Goal: Transaction & Acquisition: Purchase product/service

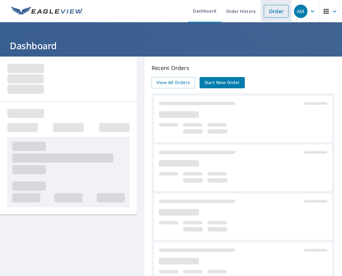
click at [266, 12] on link "Order" at bounding box center [275, 11] width 25 height 13
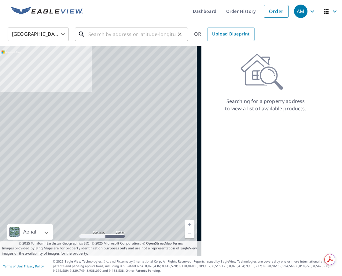
click at [102, 31] on input "text" at bounding box center [131, 34] width 87 height 17
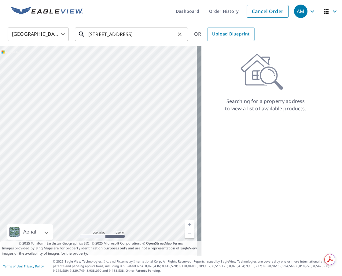
click at [167, 32] on input "[STREET_ADDRESS]" at bounding box center [131, 34] width 87 height 17
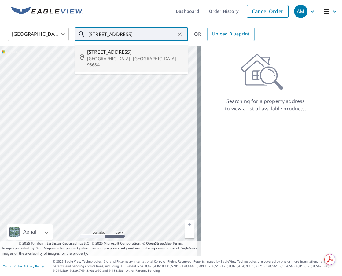
click at [106, 66] on ul "[STREET_ADDRESS][PERSON_NAME]" at bounding box center [131, 58] width 113 height 32
click at [121, 56] on p "[GEOGRAPHIC_DATA], [GEOGRAPHIC_DATA] 98684" at bounding box center [135, 62] width 96 height 12
type input "[STREET_ADDRESS][PERSON_NAME]"
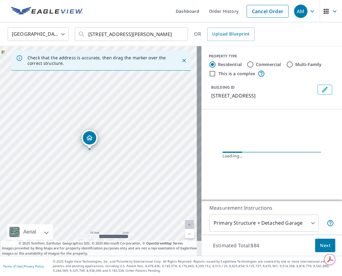
drag, startPoint x: 68, startPoint y: 175, endPoint x: 140, endPoint y: 128, distance: 86.4
click at [141, 126] on div "[STREET_ADDRESS][PERSON_NAME]" at bounding box center [100, 150] width 201 height 209
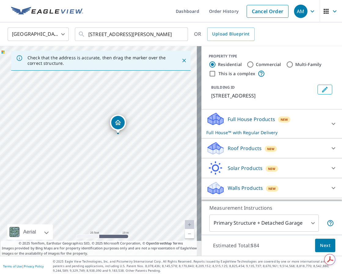
drag, startPoint x: 124, startPoint y: 154, endPoint x: 139, endPoint y: 140, distance: 20.3
click at [139, 140] on div "[STREET_ADDRESS][PERSON_NAME]" at bounding box center [100, 150] width 201 height 209
click at [247, 152] on p "Roof Products" at bounding box center [244, 147] width 34 height 7
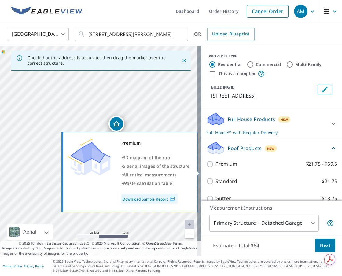
click at [228, 168] on p "Premium" at bounding box center [226, 164] width 22 height 8
click at [215, 168] on input "Premium $21.75 - $69.5" at bounding box center [210, 163] width 9 height 7
checkbox input "true"
checkbox input "false"
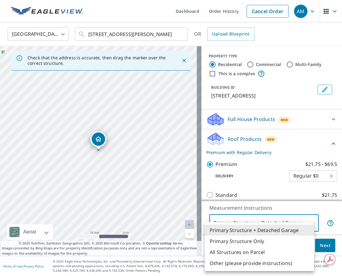
click at [256, 221] on body "AM AM Dashboard Order History Cancel Order AM [GEOGRAPHIC_DATA] [GEOGRAPHIC_DAT…" at bounding box center [171, 138] width 342 height 276
click at [246, 242] on li "Primary Structure Only" at bounding box center [258, 240] width 109 height 11
type input "2"
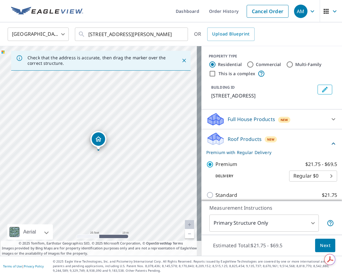
click at [320, 247] on span "Next" at bounding box center [325, 245] width 10 height 8
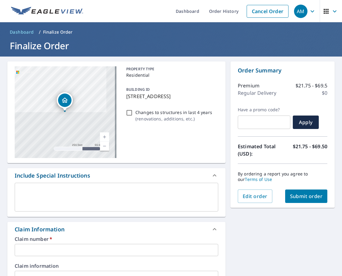
click at [62, 192] on textarea at bounding box center [116, 196] width 195 height 17
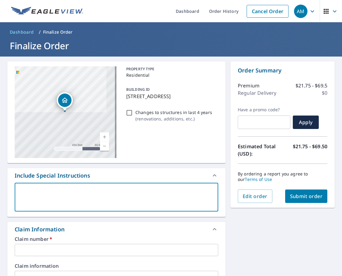
type textarea "V"
type textarea "x"
checkbox input "true"
type textarea "VA"
type textarea "x"
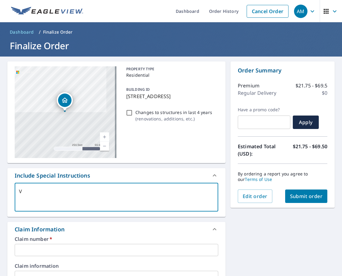
checkbox input "true"
type textarea "VAN"
type textarea "x"
checkbox input "true"
type textarea "VAN"
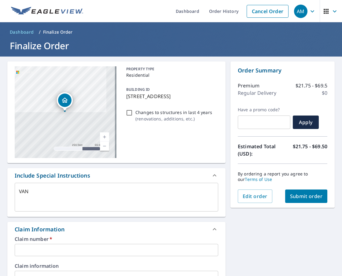
click at [61, 191] on textarea "VAN" at bounding box center [116, 196] width 195 height 17
type textarea "x"
click at [37, 192] on textarea "VAN" at bounding box center [116, 196] width 195 height 17
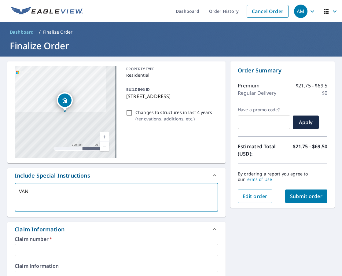
type textarea "VANJ"
type textarea "x"
checkbox input "true"
type textarea "VANJa"
type textarea "x"
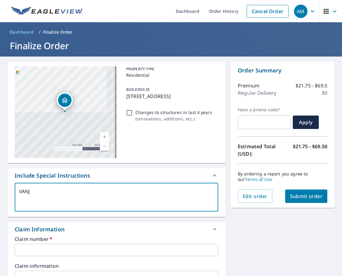
checkbox input "true"
type textarea "VANJan"
type textarea "x"
checkbox input "true"
type textarea "VANJane"
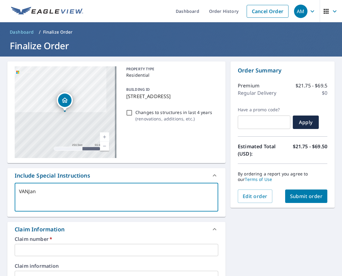
type textarea "x"
checkbox input "true"
type textarea "VANJanea"
type textarea "x"
checkbox input "true"
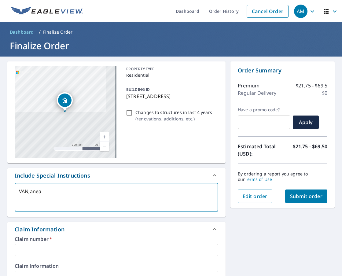
type textarea "VANJanean"
type textarea "x"
checkbox input "true"
type textarea "VANJaneand"
type textarea "x"
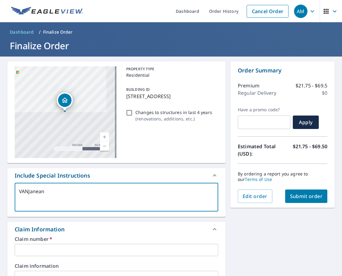
checkbox input "true"
type textarea "VANJanean"
type textarea "x"
checkbox input "true"
type textarea "VANJanea"
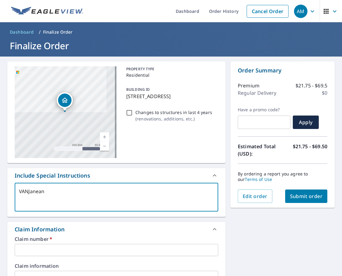
type textarea "x"
checkbox input "true"
type textarea "VANJane"
type textarea "x"
checkbox input "true"
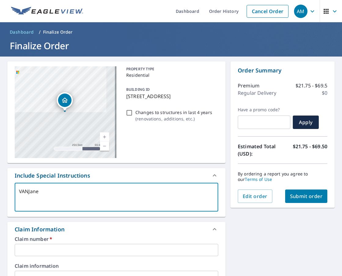
type textarea "VANJanea"
type textarea "x"
checkbox input "true"
type textarea "VANJanean"
type textarea "x"
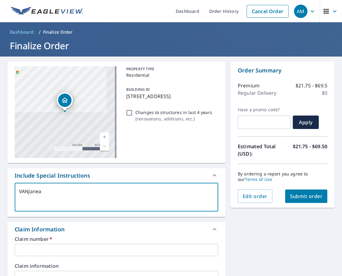
checkbox input "true"
type textarea "VANJaneand"
type textarea "x"
checkbox input "true"
type textarea "VANJaneandM"
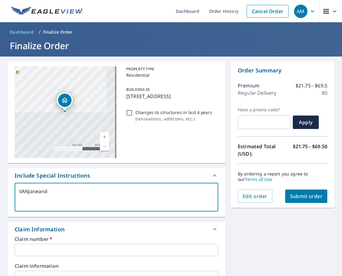
type textarea "x"
checkbox input "true"
type textarea "VANJaneandMi"
type textarea "x"
checkbox input "true"
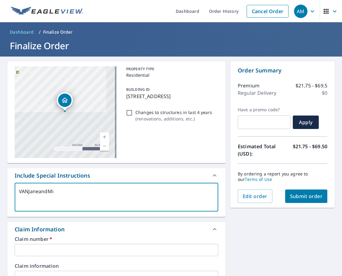
type textarea "VANJaneandMic"
type textarea "x"
checkbox input "true"
type textarea "VANJaneandMich"
type textarea "x"
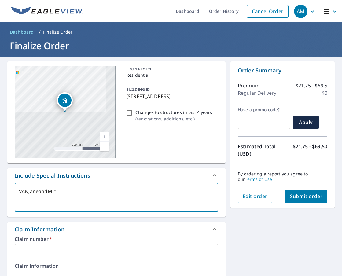
checkbox input "true"
type textarea "VANJaneandMicha"
type textarea "x"
checkbox input "true"
type textarea "VANJaneandMichae"
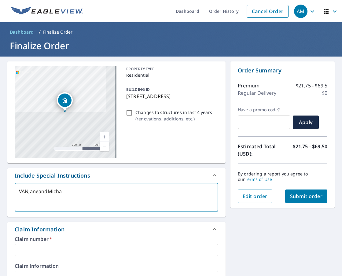
type textarea "x"
checkbox input "true"
type textarea "VANJaneandMichael"
type textarea "x"
checkbox input "true"
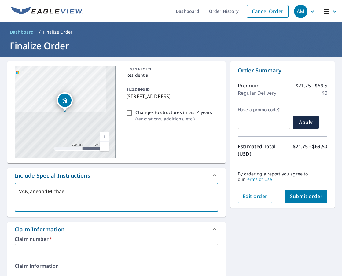
type textarea "VANJaneandMichae"
type textarea "x"
checkbox input "true"
type textarea "VANJaneandMicha"
type textarea "x"
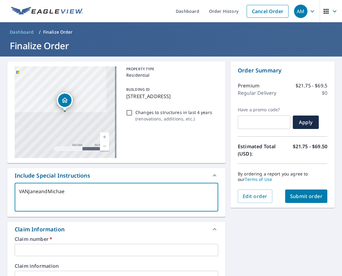
checkbox input "true"
type textarea "VANJaneandMich"
type textarea "x"
checkbox input "true"
type textarea "VANJaneandMic"
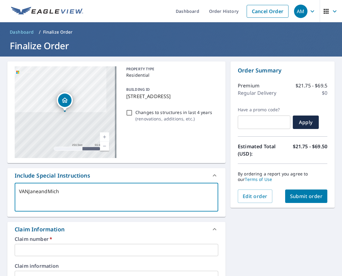
type textarea "x"
checkbox input "true"
type textarea "VANJaneandMi"
type textarea "x"
checkbox input "true"
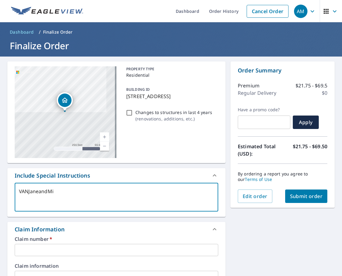
type textarea "VANJaneandM"
type textarea "x"
checkbox input "true"
type textarea "VANJaneand"
type textarea "x"
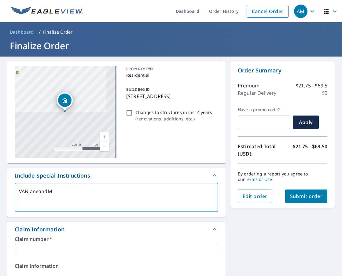
checkbox input "true"
type textarea "VANJanean"
type textarea "x"
checkbox input "true"
type textarea "VANJanea"
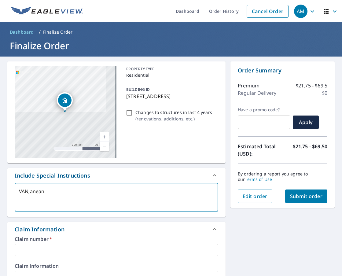
type textarea "x"
checkbox input "true"
type textarea "VANJane"
type textarea "x"
checkbox input "true"
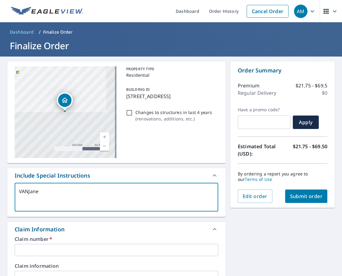
type textarea "VANJaneW"
type textarea "x"
checkbox input "true"
type textarea "VANJaneWi"
type textarea "x"
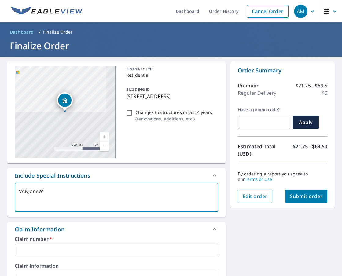
checkbox input "true"
type textarea "VANJaneWil"
type textarea "x"
checkbox input "true"
type textarea "VANJaneWill"
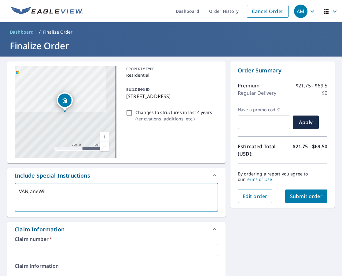
type textarea "x"
checkbox input "true"
type textarea "VANJaneWilli"
type textarea "x"
checkbox input "true"
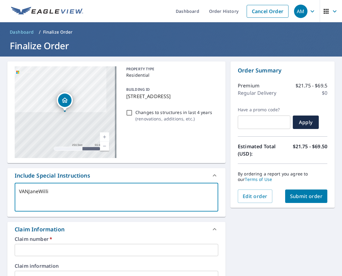
type textarea "VANJaneWillia"
type textarea "x"
checkbox input "true"
type textarea "VANJaneWilliam"
type textarea "x"
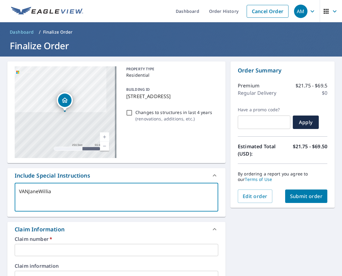
checkbox input "true"
type textarea "VANJaneWilliams"
type textarea "x"
checkbox input "true"
type textarea "VANJaneWilliamsM"
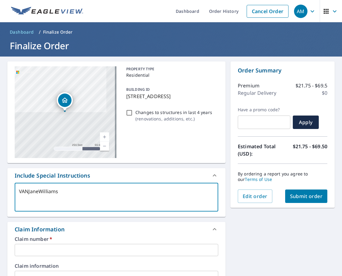
type textarea "x"
checkbox input "true"
type textarea "VANJaneWilliamsMi"
type textarea "x"
checkbox input "true"
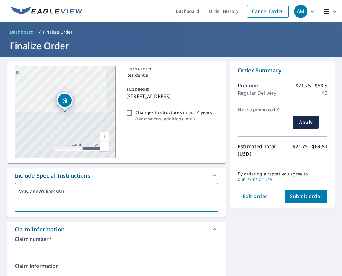
type textarea "VANJaneWilliamsMic"
type textarea "x"
checkbox input "true"
type textarea "VANJaneWilliamsMich"
type textarea "x"
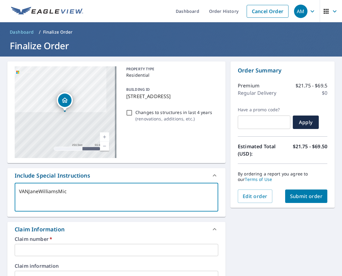
checkbox input "true"
type textarea "VANJaneWilliamsMicha"
type textarea "x"
checkbox input "true"
type textarea "VANJaneWilliamsMichae"
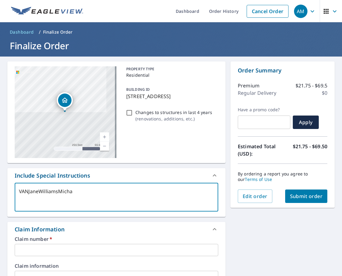
type textarea "x"
checkbox input "true"
type textarea "VANJaneWilliamsMichael"
type textarea "x"
checkbox input "true"
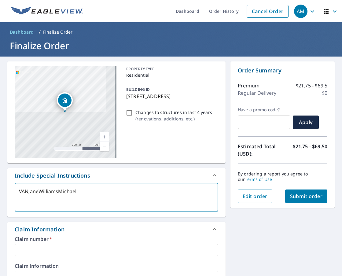
type textarea "VANJaneWilliamsMichaelC"
type textarea "x"
checkbox input "true"
type textarea "VANJaneWilliamsMichaelCa"
type textarea "x"
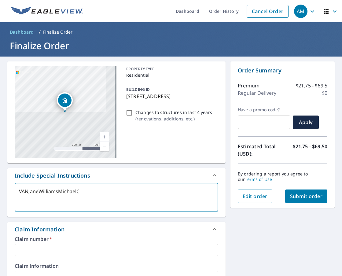
checkbox input "true"
type textarea "VANJaneWilliamsMichaelCal"
type textarea "x"
checkbox input "true"
type textarea "VANJaneWilliamsMichaelCall"
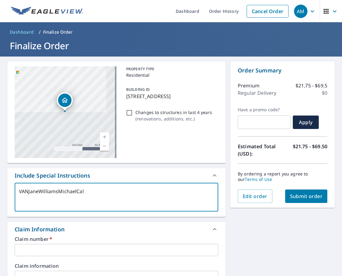
type textarea "x"
checkbox input "true"
type textarea "VANJaneWilliamsMichaelCalla"
type textarea "x"
checkbox input "true"
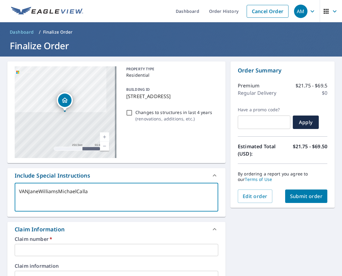
type textarea "VANJaneWilliamsMichaelCallah"
type textarea "x"
checkbox input "true"
type textarea "VANJaneWilliamsMichaelCallaha"
type textarea "x"
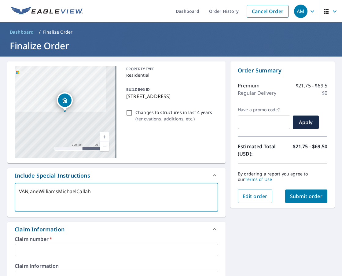
checkbox input "true"
type textarea "VANJaneWilliamsMichaelCallahan"
type textarea "x"
checkbox input "true"
type textarea "VANJaneWilliamsMichaelCallahan"
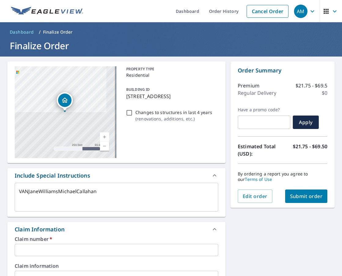
click at [259, 229] on div "[STREET_ADDRESS] Aerial Road A standard road map Aerial A detailed look from ab…" at bounding box center [171, 280] width 342 height 448
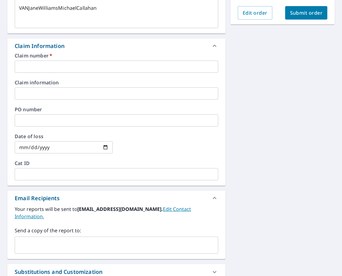
scroll to position [122, 0]
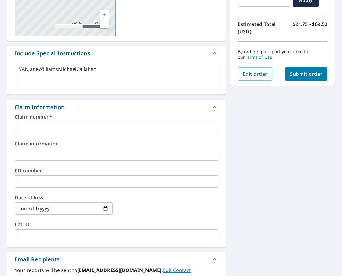
click at [149, 74] on textarea "VANJaneWilliamsMichaelCallahan" at bounding box center [116, 74] width 195 height 17
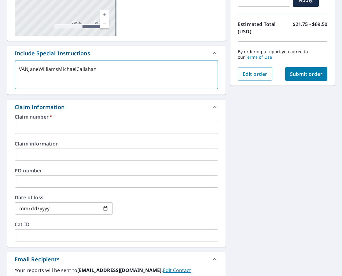
click at [149, 74] on textarea "VANJaneWilliamsMichaelCallahan" at bounding box center [116, 74] width 195 height 17
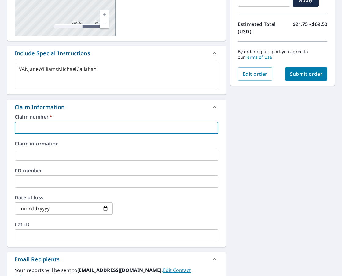
click at [72, 125] on input "text" at bounding box center [116, 127] width 203 height 12
paste input "VANJaneWilliamsMichaelCallahan"
type textarea "x"
type input "VANJaneWilliamsMichaelCallahan"
checkbox input "true"
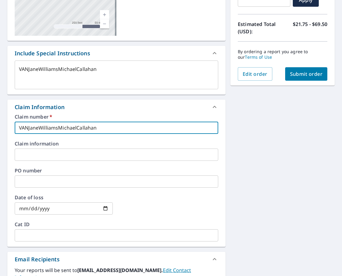
type input "VANJaneWilliamsMichaelCallahan"
click at [238, 162] on div "[STREET_ADDRESS] Aerial Road A standard road map Aerial A detailed look from ab…" at bounding box center [171, 158] width 342 height 448
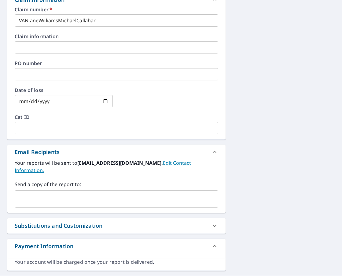
scroll to position [242, 0]
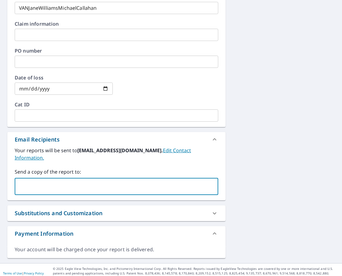
click at [153, 183] on input "text" at bounding box center [111, 186] width 189 height 12
type input "[PERSON_NAME][EMAIL_ADDRESS][PERSON_NAME][PERSON_NAME][DOMAIN_NAME]"
type textarea "x"
checkbox input "true"
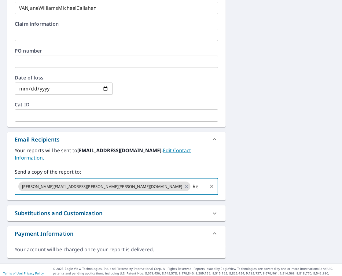
type input "R"
type textarea "x"
checkbox input "true"
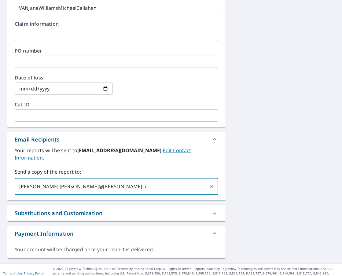
type input "[PERSON_NAME][EMAIL_ADDRESS][PERSON_NAME][PERSON_NAME][DOMAIN_NAME]"
type textarea "x"
checkbox input "true"
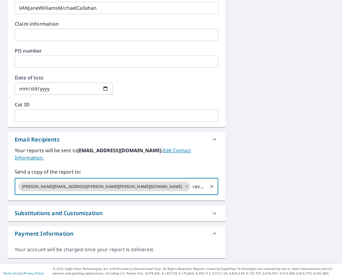
type input "[EMAIL_ADDRESS][DOMAIN_NAME]"
type textarea "x"
checkbox input "true"
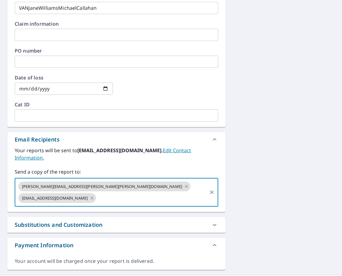
click at [265, 158] on div "[STREET_ADDRESS] Aerial Road A standard road map Aerial A detailed look from ab…" at bounding box center [171, 45] width 342 height 460
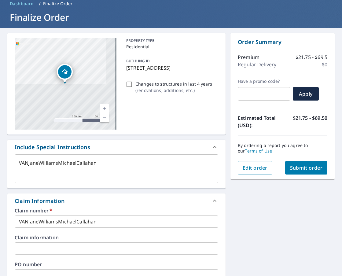
scroll to position [0, 0]
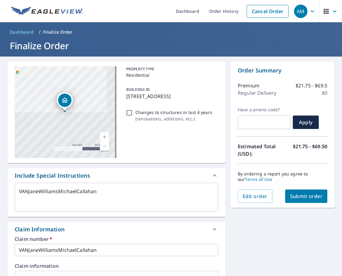
click at [299, 201] on button "Submit order" at bounding box center [306, 195] width 42 height 13
type textarea "x"
checkbox input "true"
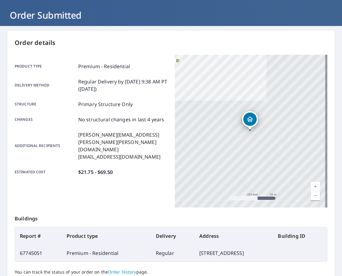
scroll to position [61, 0]
